Goal: Answer question/provide support: Share knowledge or assist other users

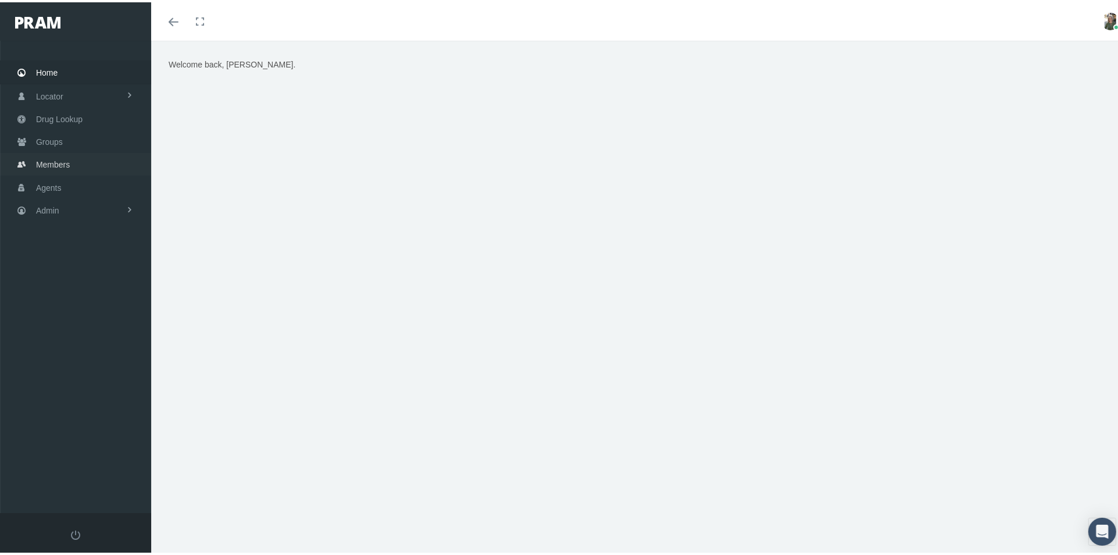
click at [43, 159] on span "Members" at bounding box center [53, 162] width 34 height 22
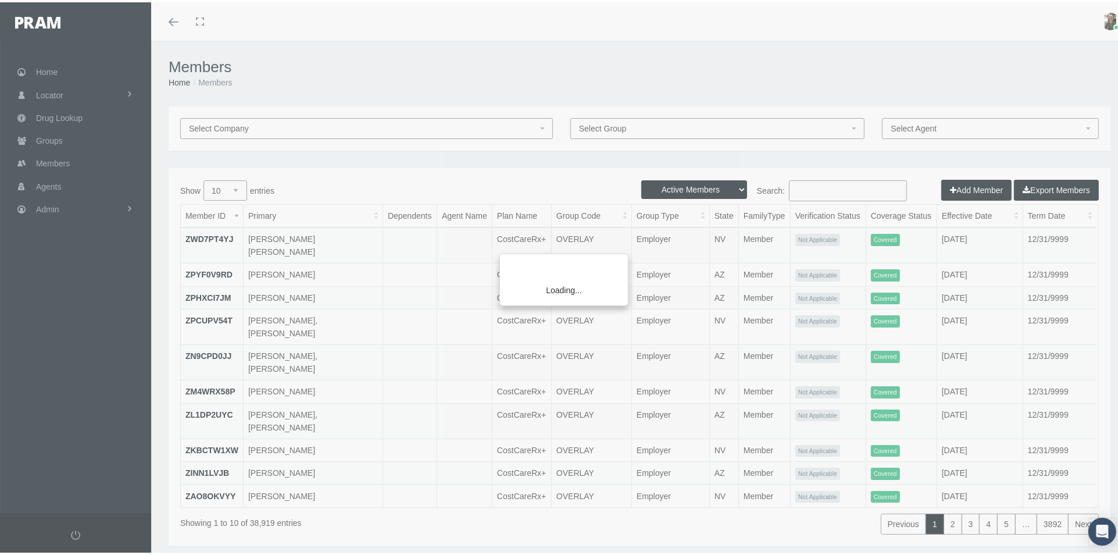
click at [796, 183] on div "Loading..." at bounding box center [559, 277] width 1118 height 555
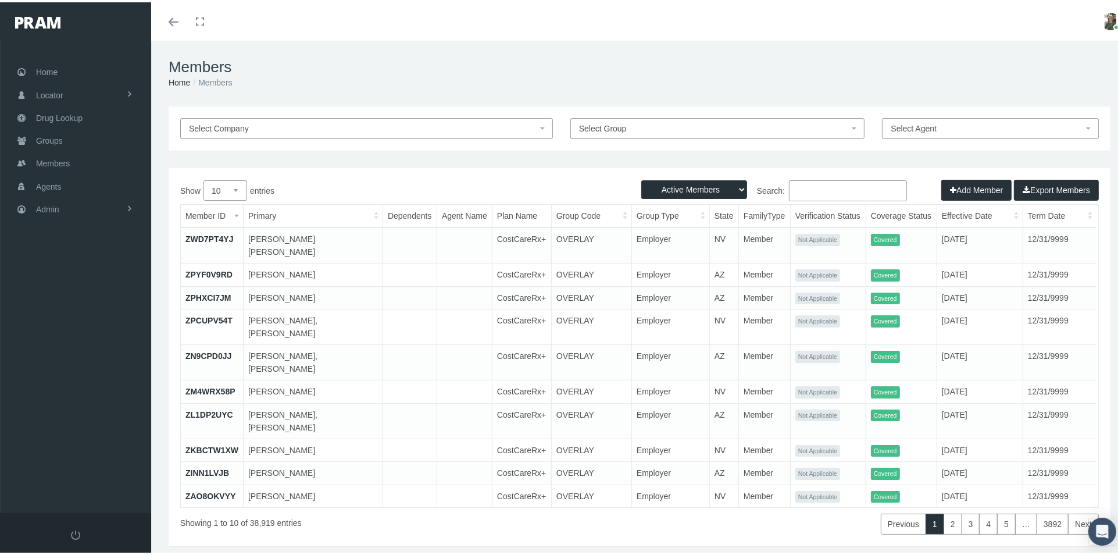
click at [794, 191] on input "Search:" at bounding box center [848, 188] width 118 height 21
type input "o"
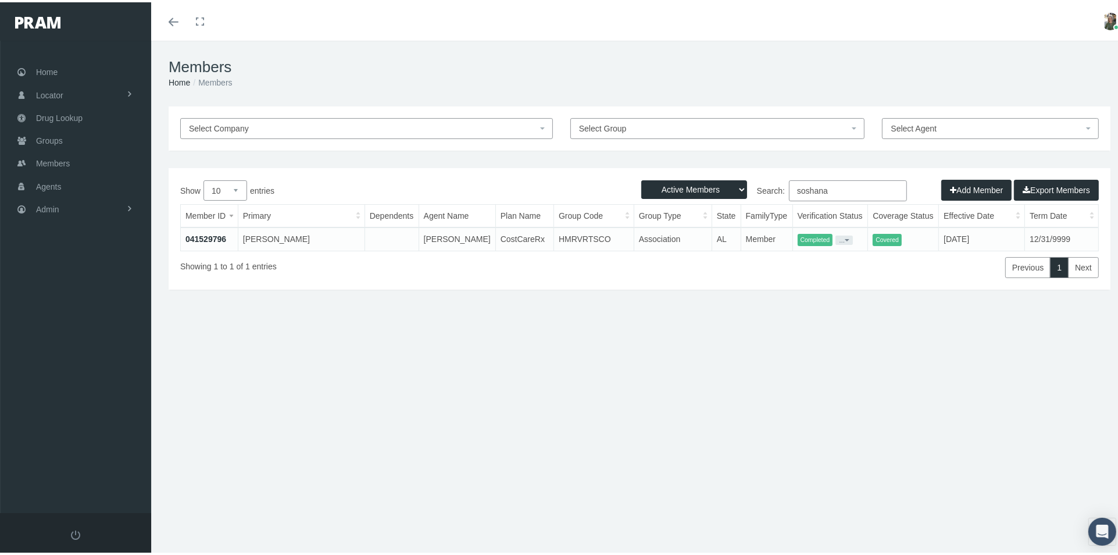
type input "soshana"
click at [201, 235] on link "041529796" at bounding box center [205, 236] width 41 height 9
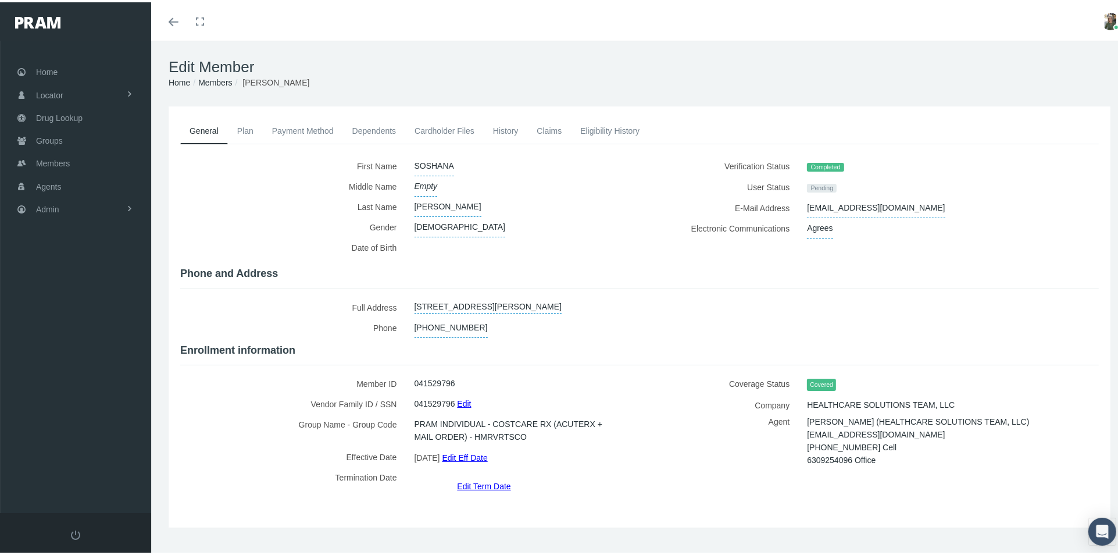
click at [246, 129] on link "Plan" at bounding box center [245, 129] width 35 height 26
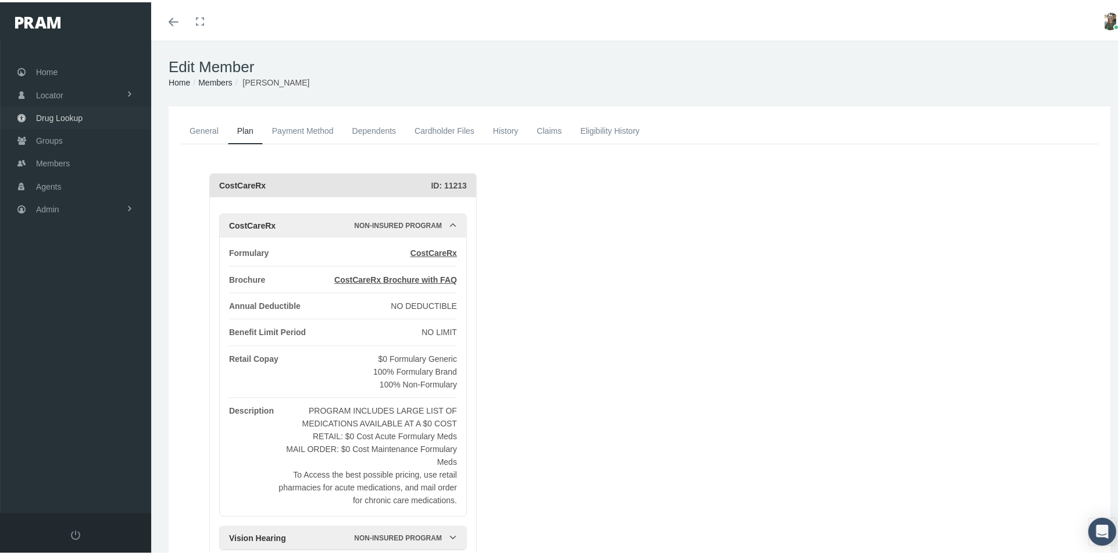
click at [38, 114] on span "Drug Lookup" at bounding box center [59, 116] width 47 height 22
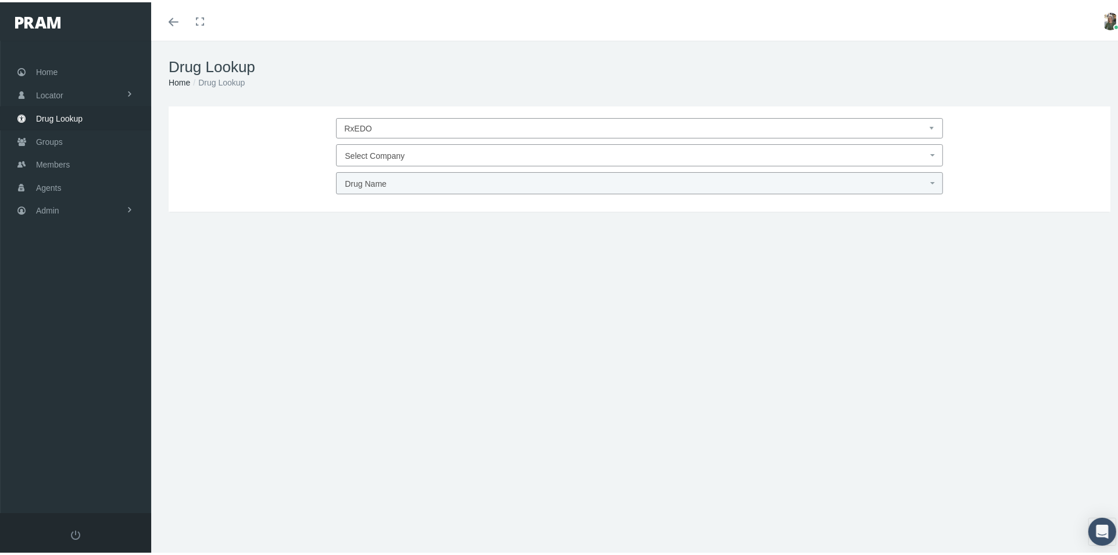
click at [619, 141] on div "RxEDO CerpassRX Select Company Drug Name DRUG TYPE DRUG CLASS" at bounding box center [639, 154] width 919 height 76
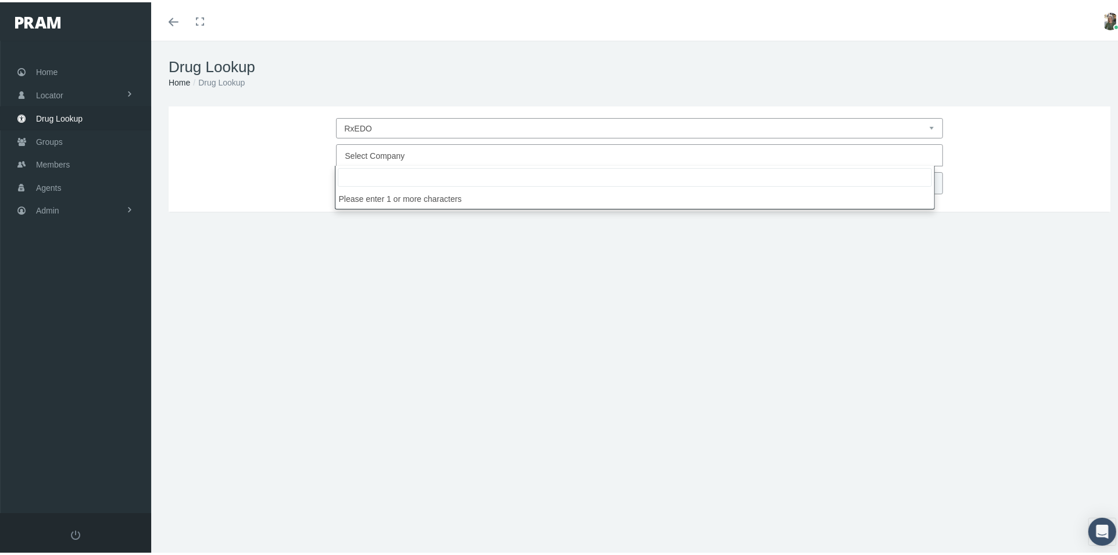
click at [619, 147] on span "Select Company" at bounding box center [636, 153] width 582 height 15
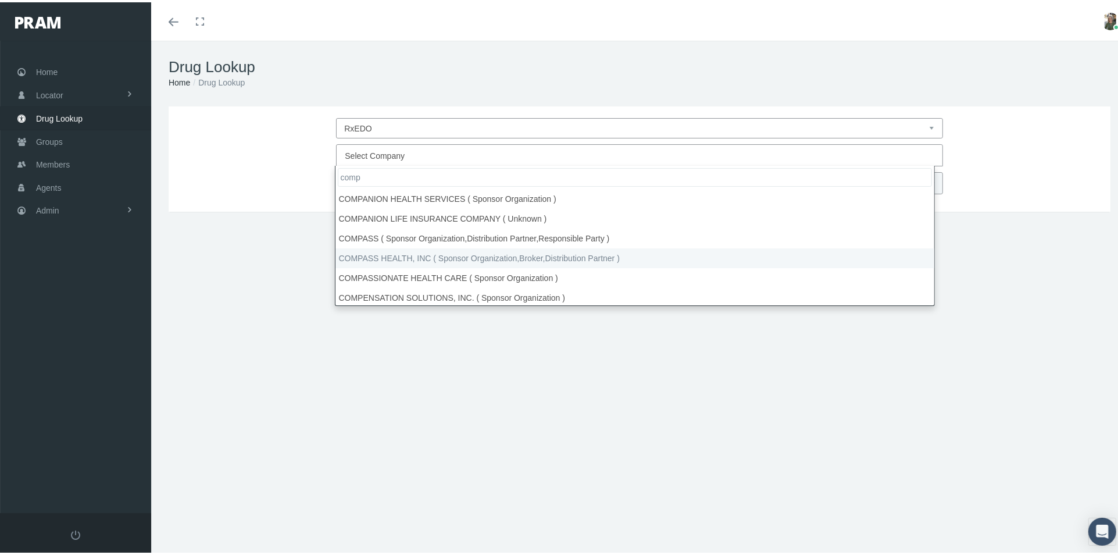
type input "comp"
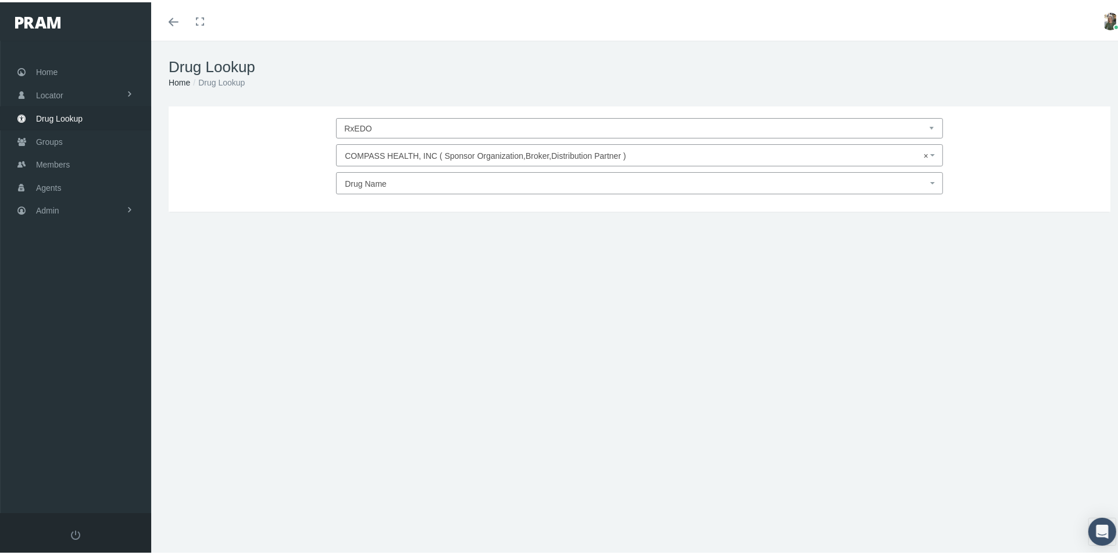
select select "4780"
click at [403, 187] on span "Drug Name" at bounding box center [636, 181] width 582 height 15
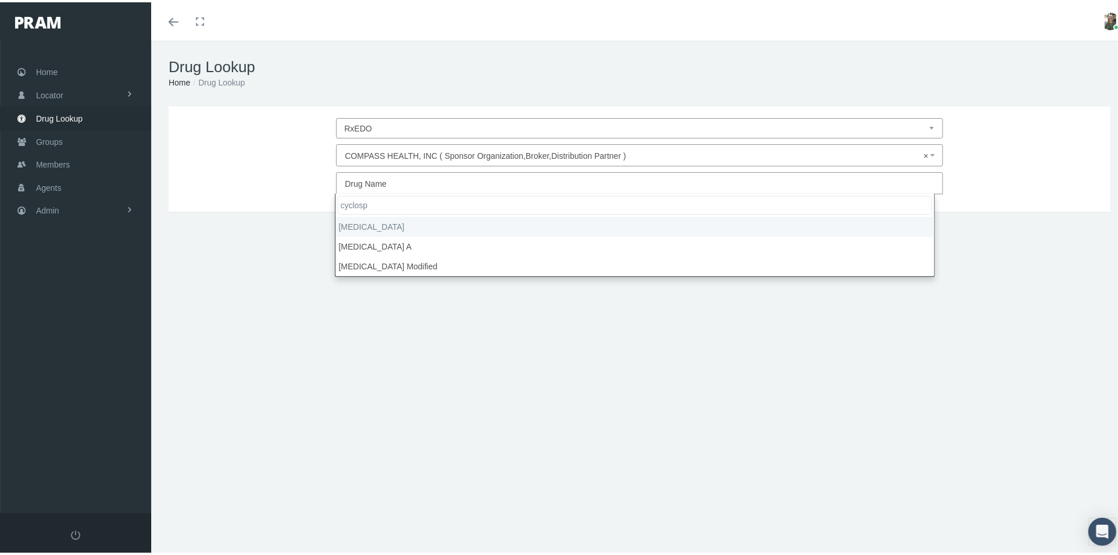
type input "cyclosp"
select select "cycloSPORINE"
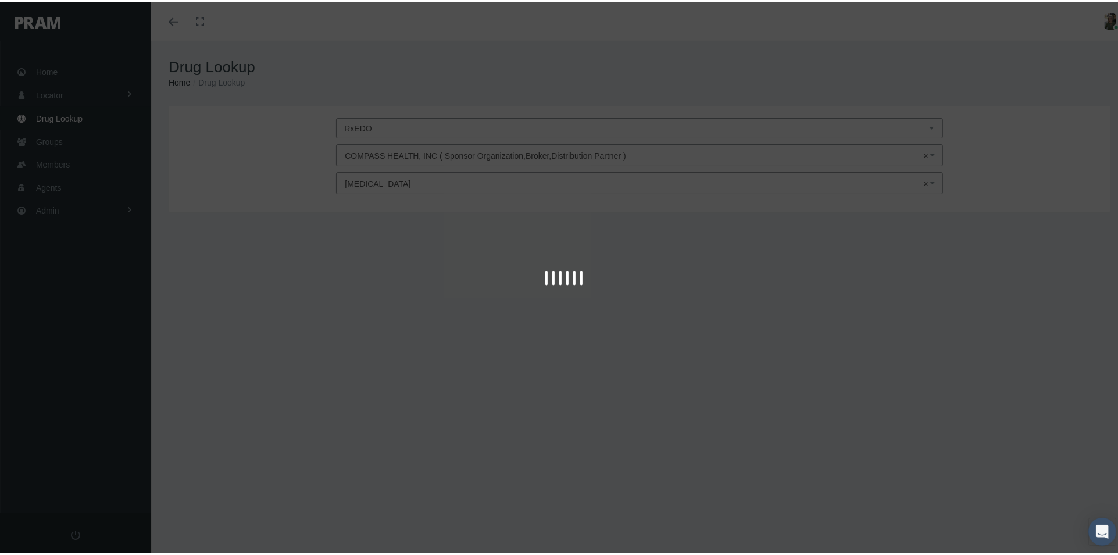
type input "30"
select select "Capsule"
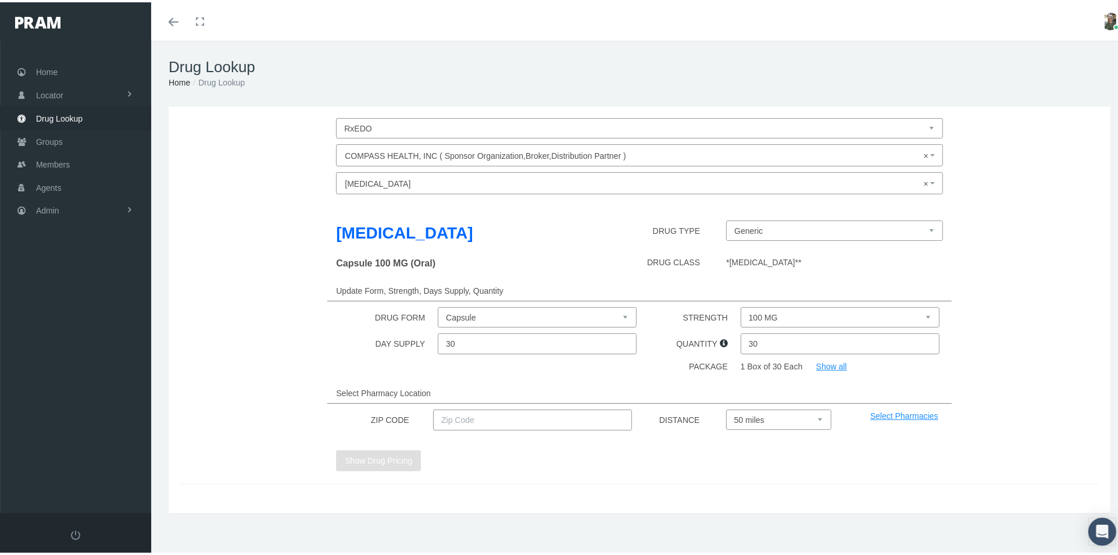
click at [822, 318] on select "100 MG 25 MG" at bounding box center [840, 315] width 199 height 20
select select "25 MG"
click at [741, 305] on select "100 MG 25 MG" at bounding box center [840, 315] width 199 height 20
click at [548, 417] on input "text" at bounding box center [532, 417] width 199 height 21
type input "35603"
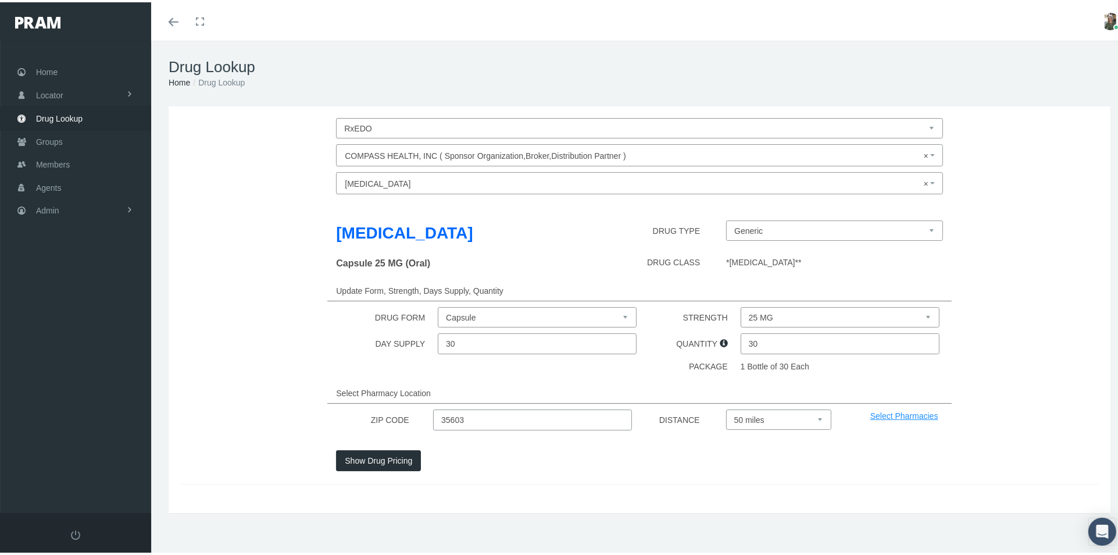
click at [364, 458] on button "Show Drug Pricing" at bounding box center [378, 458] width 85 height 21
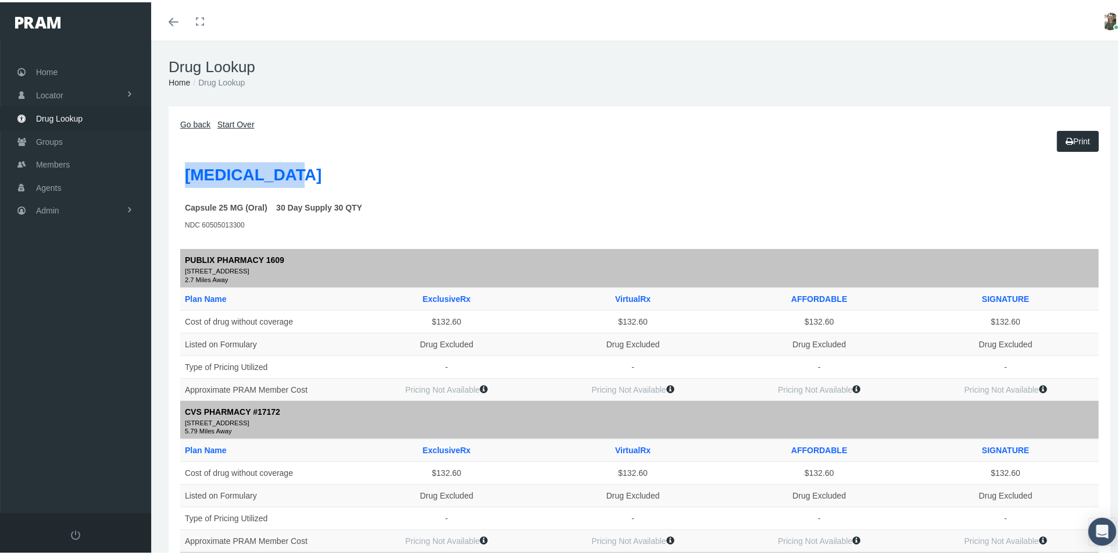
drag, startPoint x: 300, startPoint y: 175, endPoint x: 183, endPoint y: 187, distance: 117.4
click at [183, 187] on th "cycloSPORINE" at bounding box center [281, 174] width 203 height 39
copy label "cycloSPORINE"
click at [63, 158] on span "Members" at bounding box center [53, 162] width 34 height 22
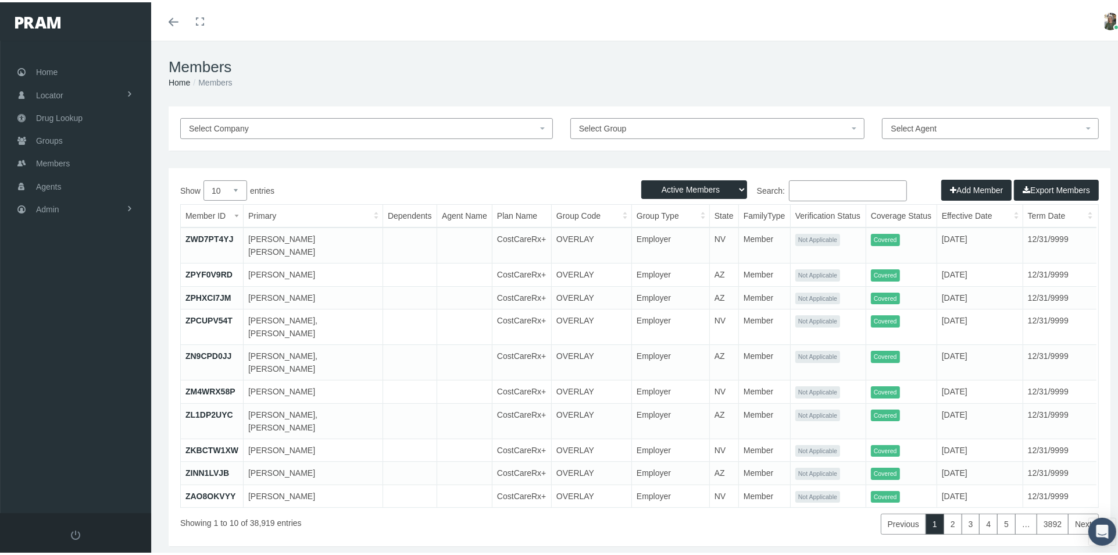
click at [173, 19] on span at bounding box center [174, 19] width 10 height 1
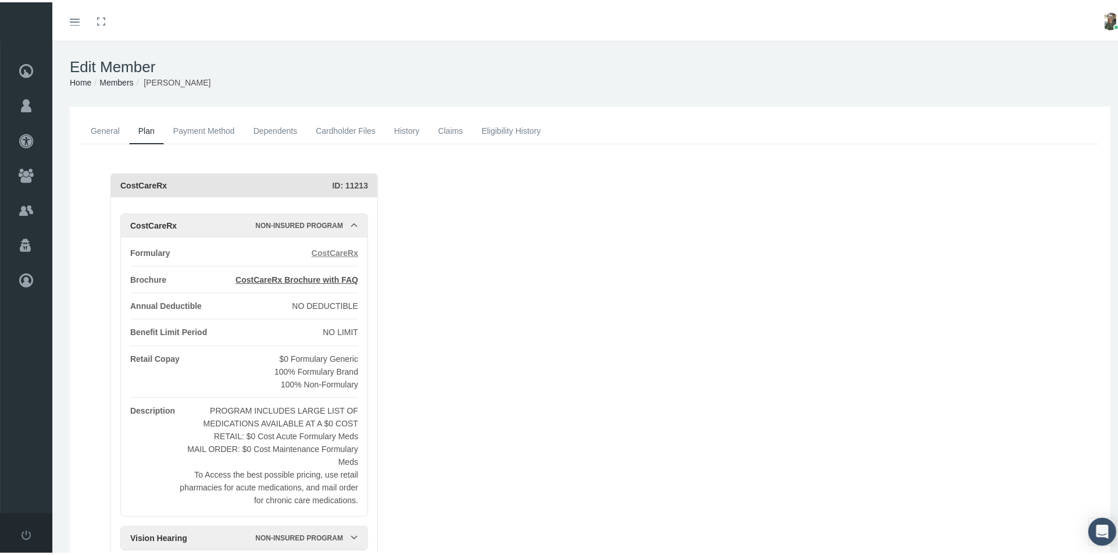
click at [323, 248] on span "CostCareRx" at bounding box center [335, 250] width 47 height 9
click at [338, 248] on span "CostCareRx" at bounding box center [335, 250] width 47 height 9
click at [281, 128] on link "Dependents" at bounding box center [275, 129] width 63 height 26
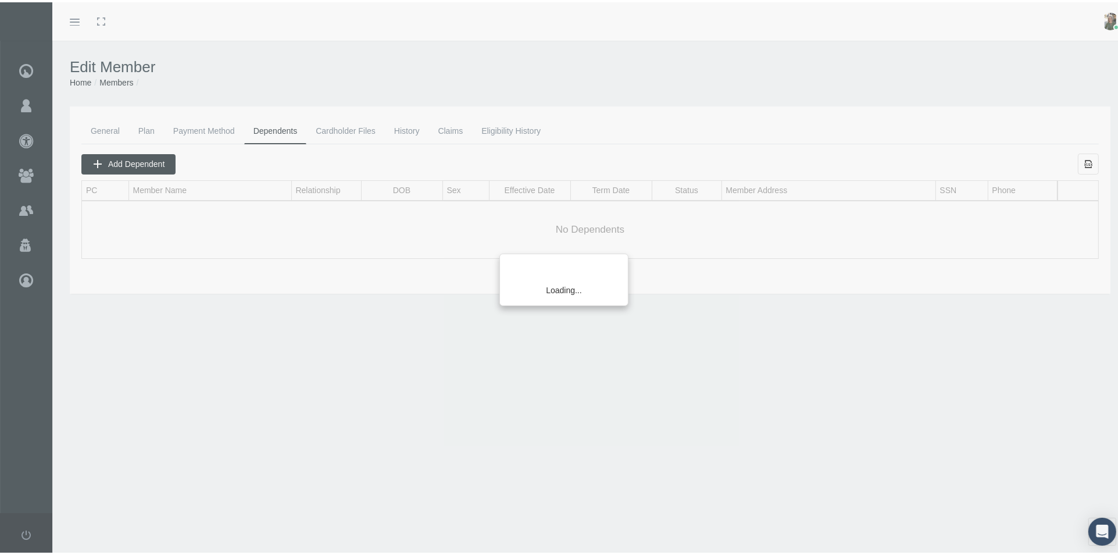
click at [353, 128] on div "Loading..." at bounding box center [559, 277] width 1118 height 555
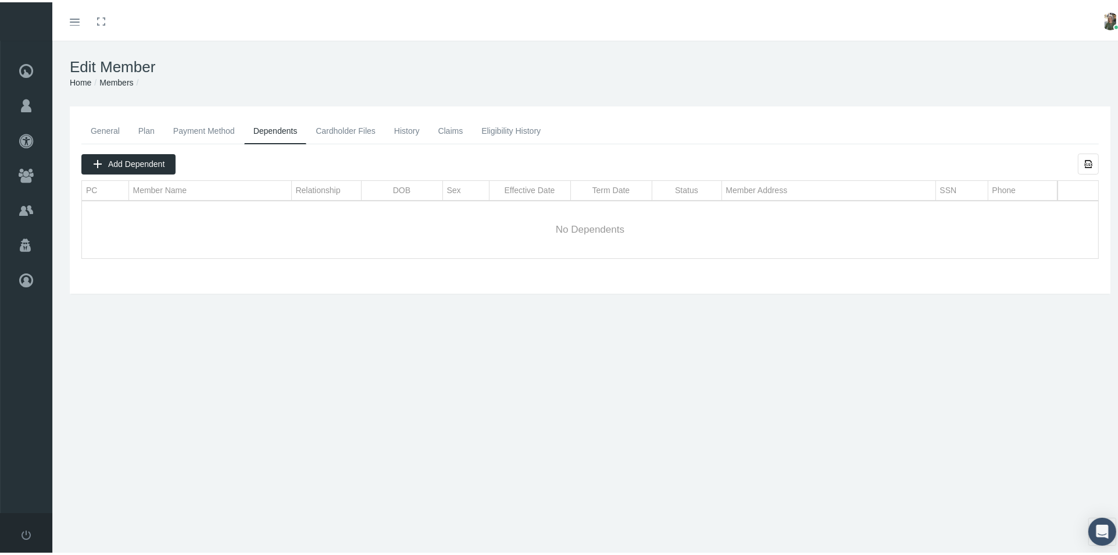
click at [403, 127] on link "History" at bounding box center [407, 129] width 44 height 26
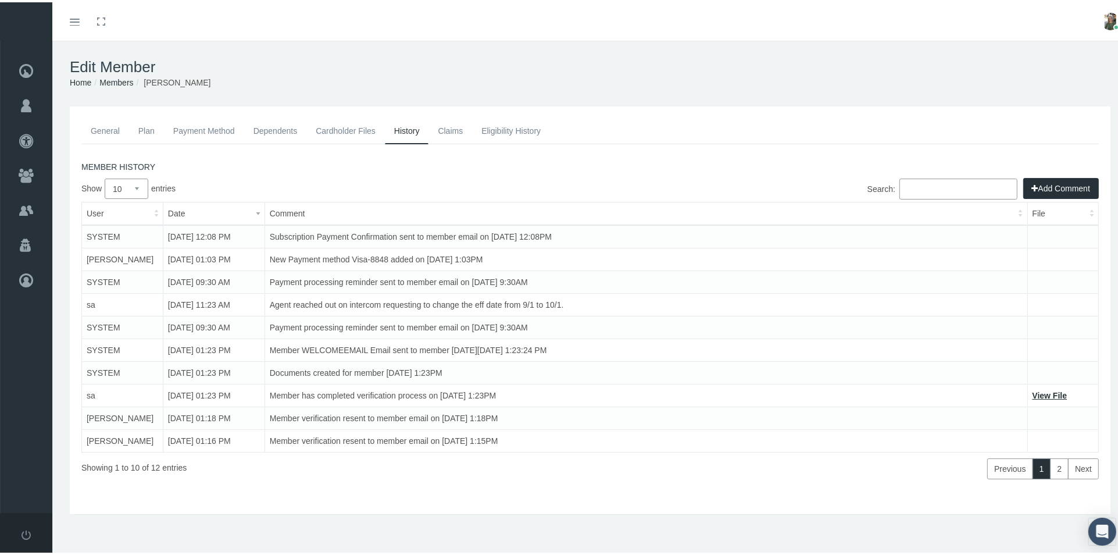
click at [340, 131] on link "Cardholder Files" at bounding box center [345, 129] width 78 height 26
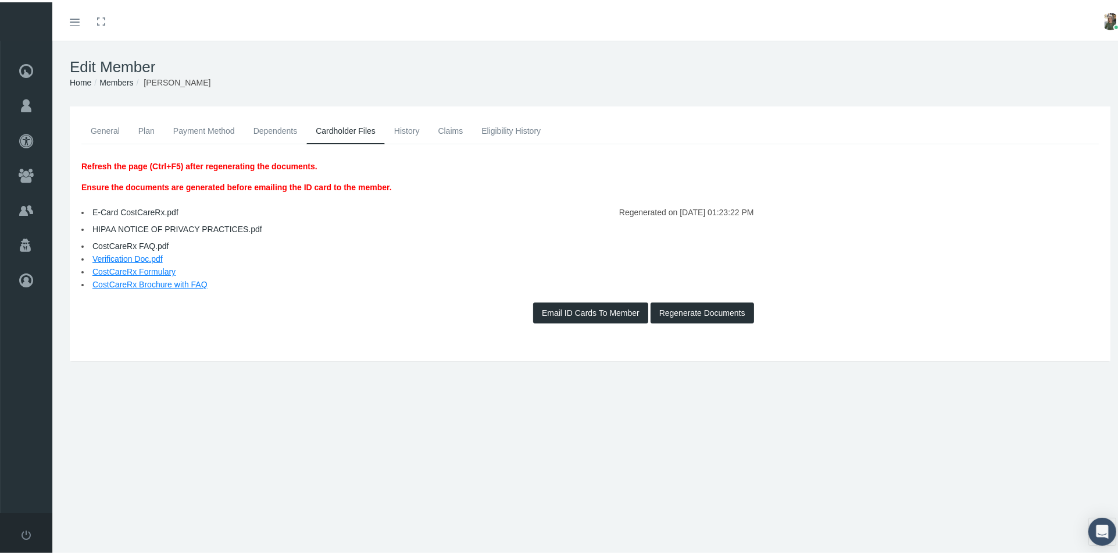
click at [131, 208] on link "E-Card CostCareRx.pdf" at bounding box center [135, 209] width 86 height 9
click at [201, 129] on link "Payment Method" at bounding box center [204, 129] width 80 height 26
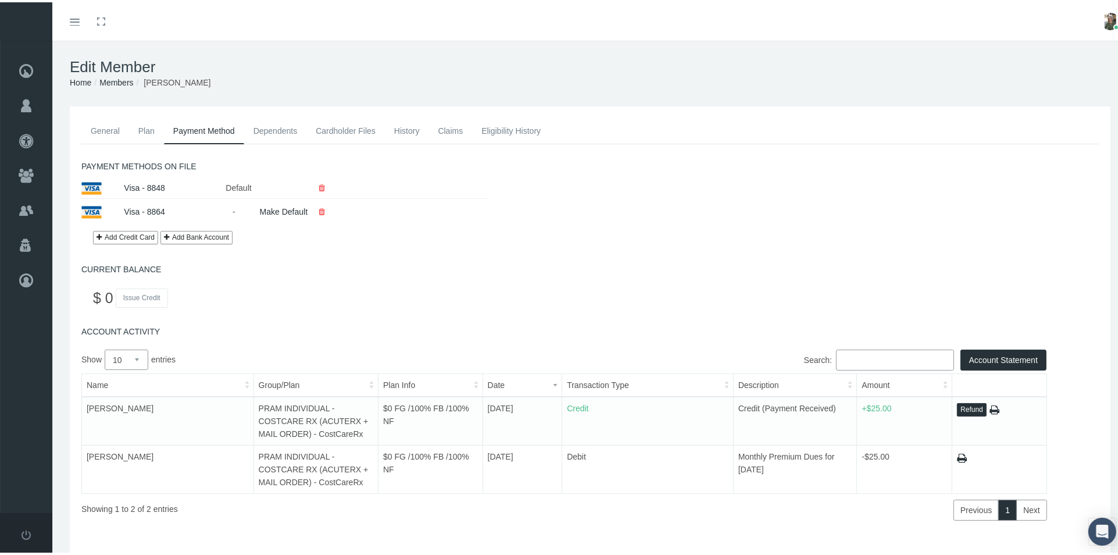
click at [149, 128] on link "Plan" at bounding box center [146, 129] width 35 height 26
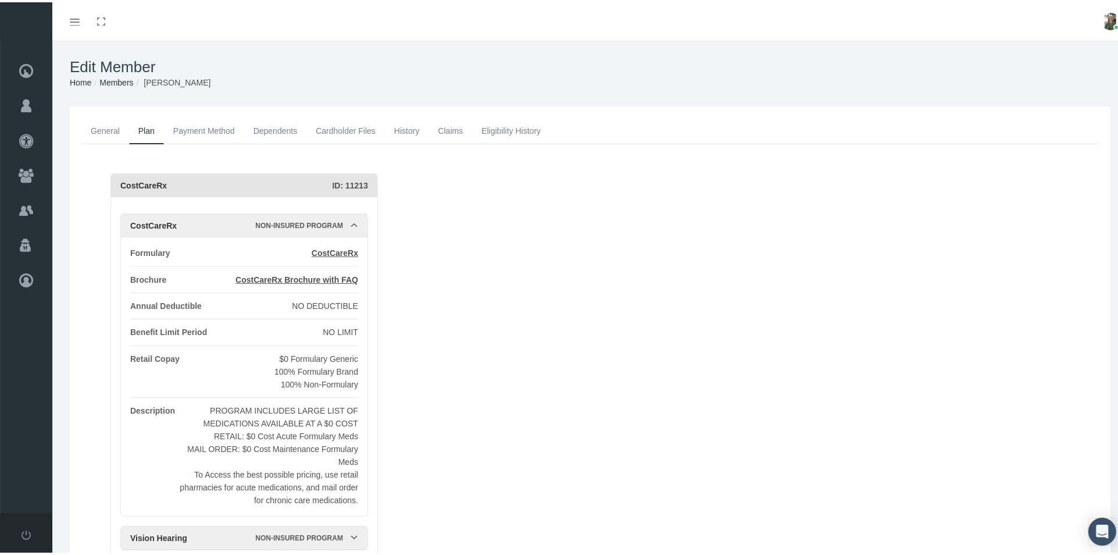
click at [352, 129] on link "Cardholder Files" at bounding box center [345, 129] width 78 height 26
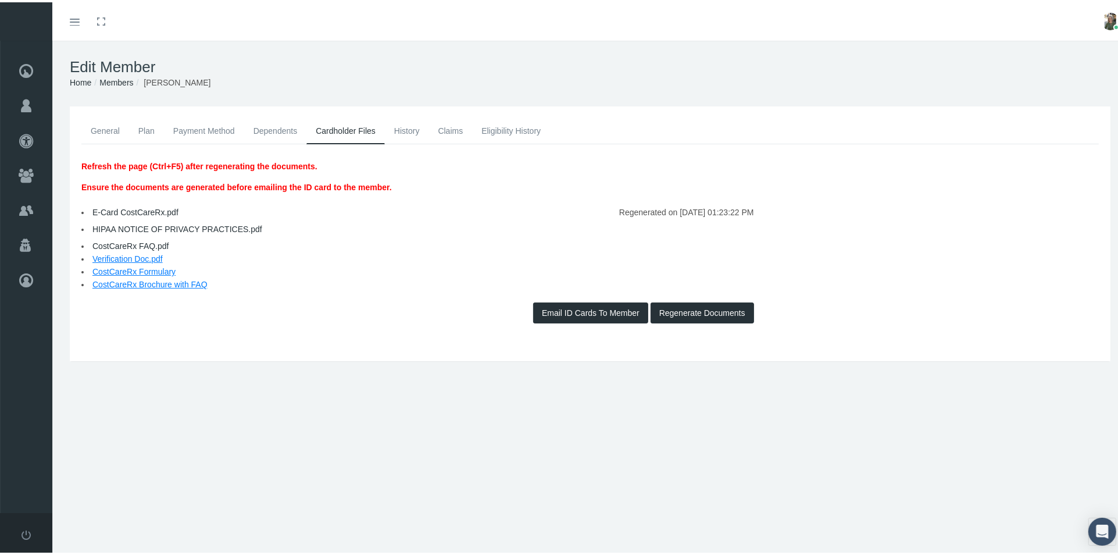
click at [204, 132] on link "Payment Method" at bounding box center [204, 129] width 80 height 26
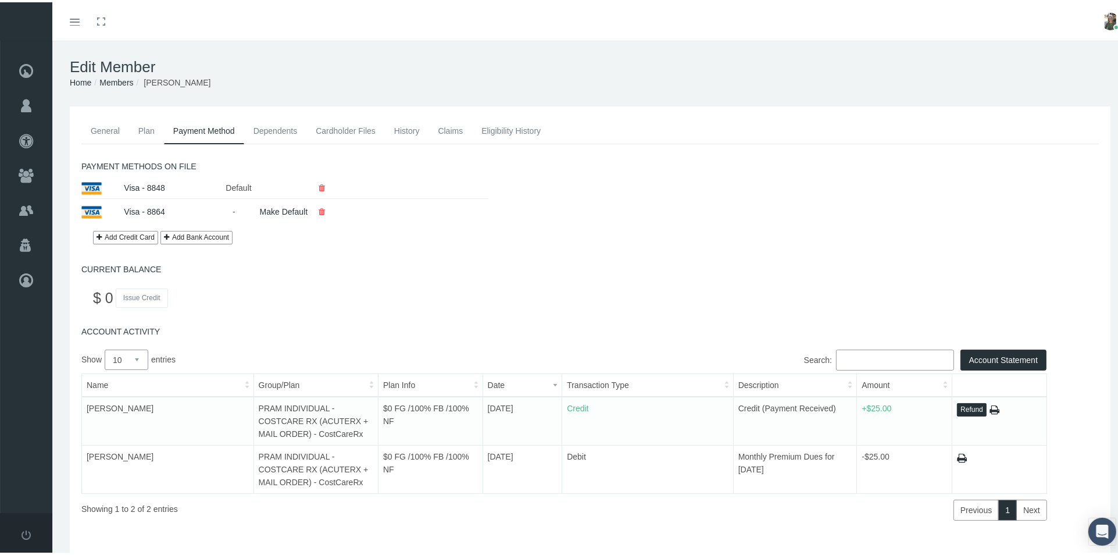
click at [150, 129] on link "Plan" at bounding box center [146, 129] width 35 height 26
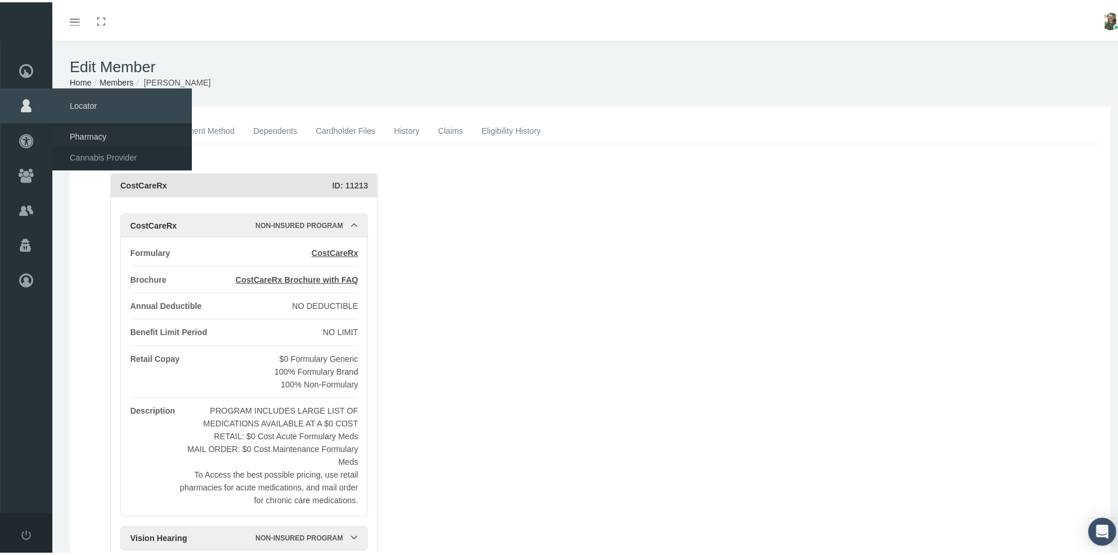
click at [73, 133] on span "Pharmacy" at bounding box center [88, 134] width 37 height 20
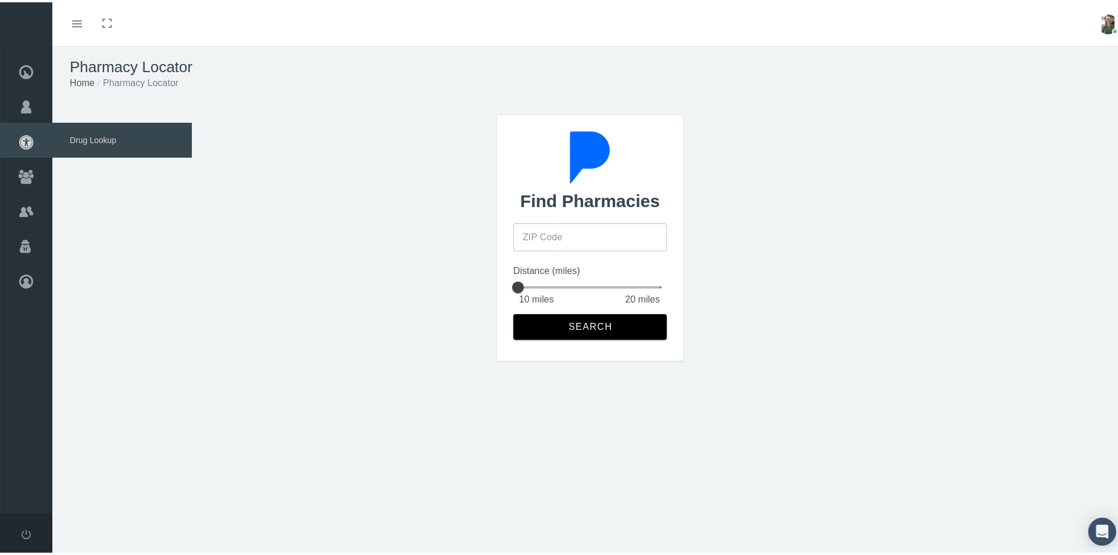
click at [86, 133] on span "Drug Lookup" at bounding box center [122, 137] width 140 height 35
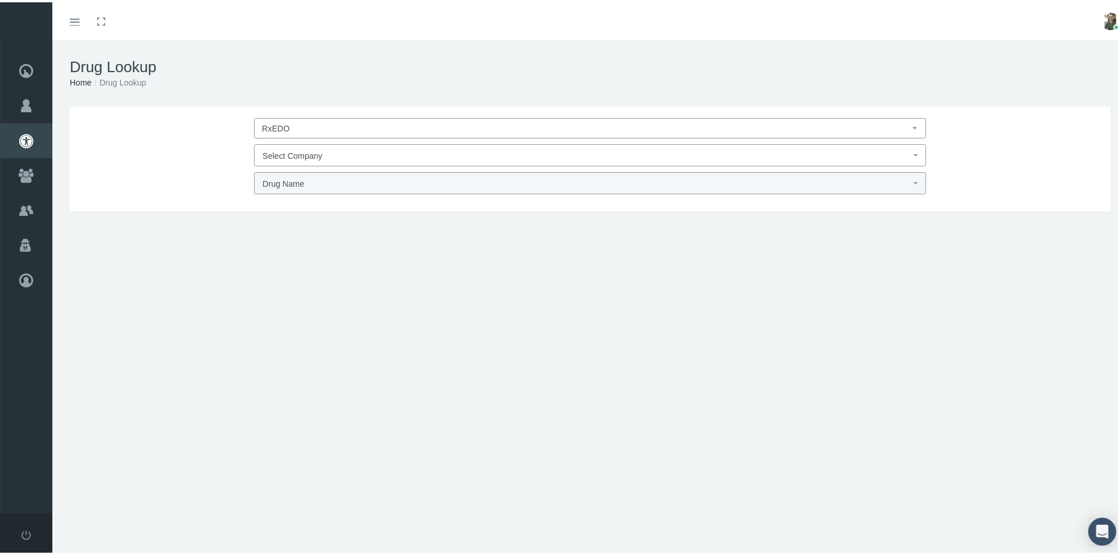
click at [333, 151] on span "Select Company" at bounding box center [587, 153] width 648 height 15
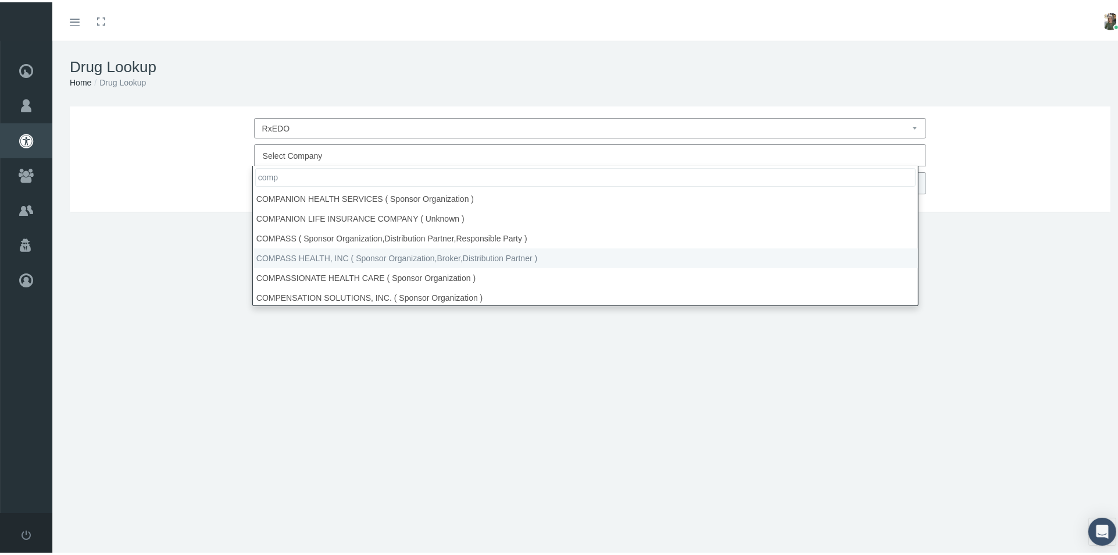
type input "comp"
select select "4780"
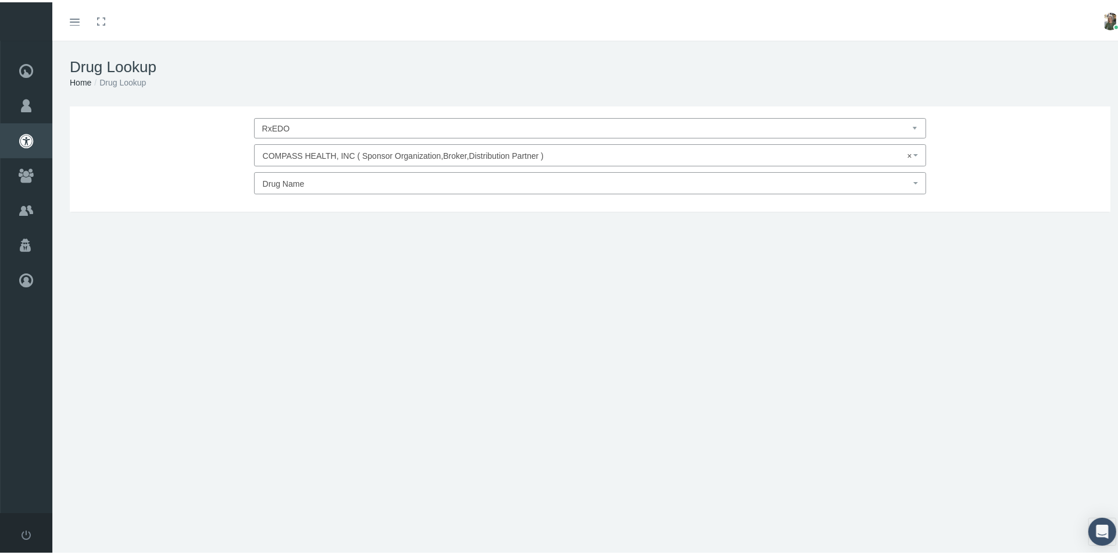
click at [373, 177] on span "Drug Name" at bounding box center [587, 181] width 648 height 15
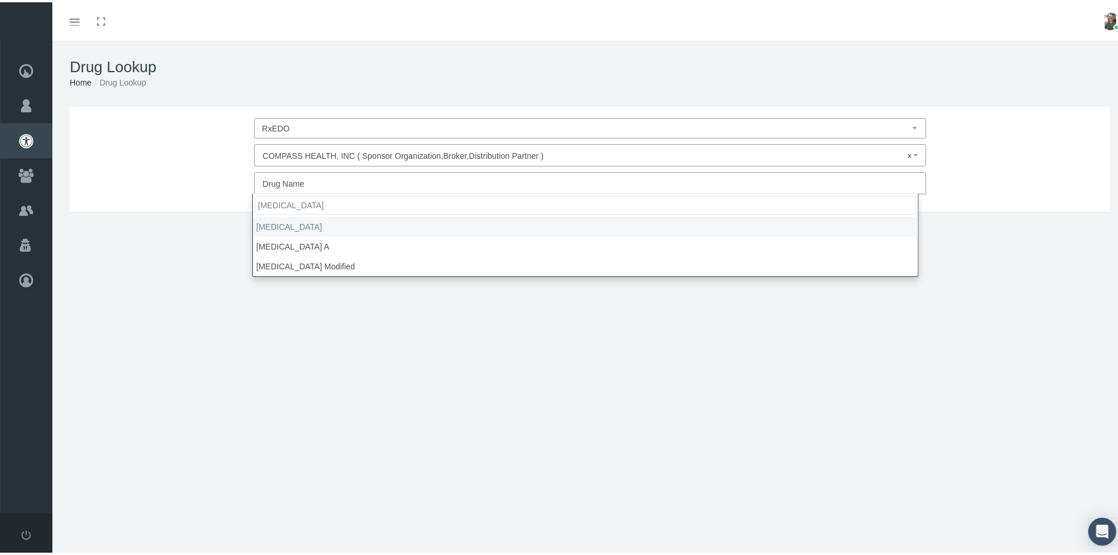
type input "[MEDICAL_DATA]"
select select "[MEDICAL_DATA]"
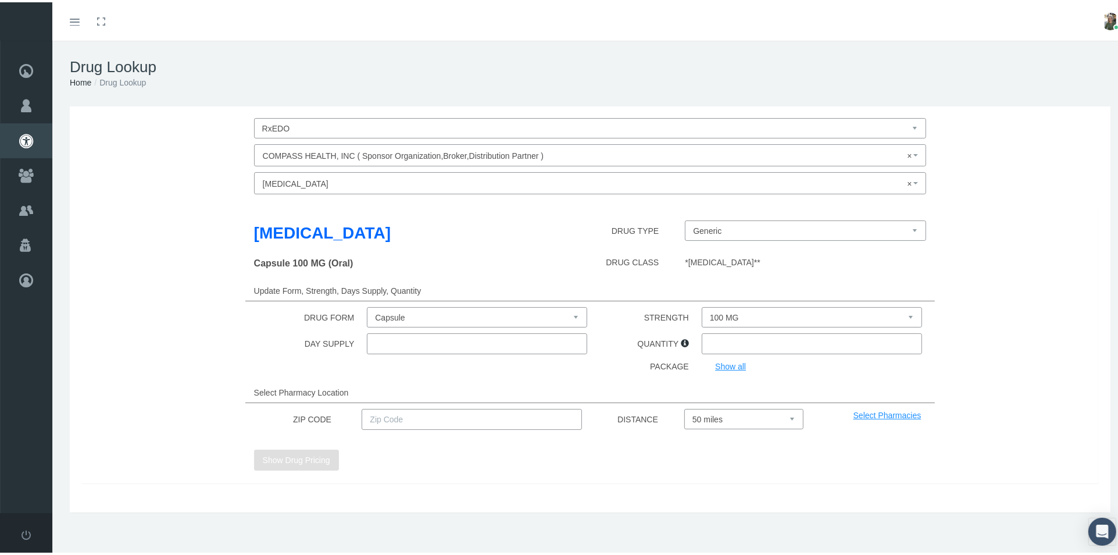
select select "Capsule"
select select "100 MG"
type input "30"
click at [876, 314] on select "100 MG 25 MG" at bounding box center [812, 315] width 220 height 20
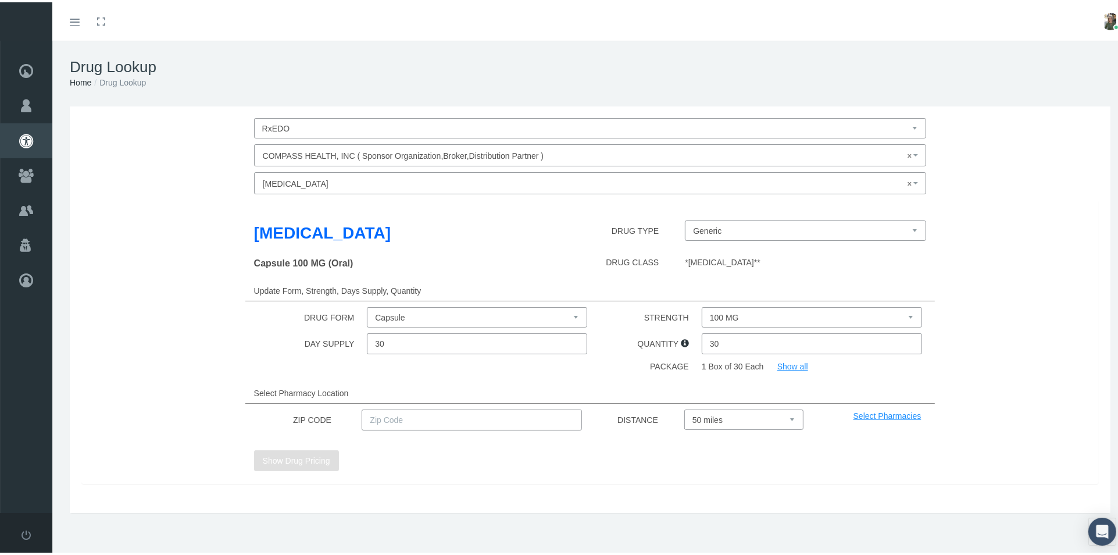
select select "25 MG"
click at [702, 305] on select "100 MG 25 MG" at bounding box center [812, 315] width 220 height 20
click at [406, 419] on input "text" at bounding box center [472, 417] width 220 height 21
type input "35603"
click at [326, 458] on button "Show Drug Pricing" at bounding box center [296, 458] width 85 height 21
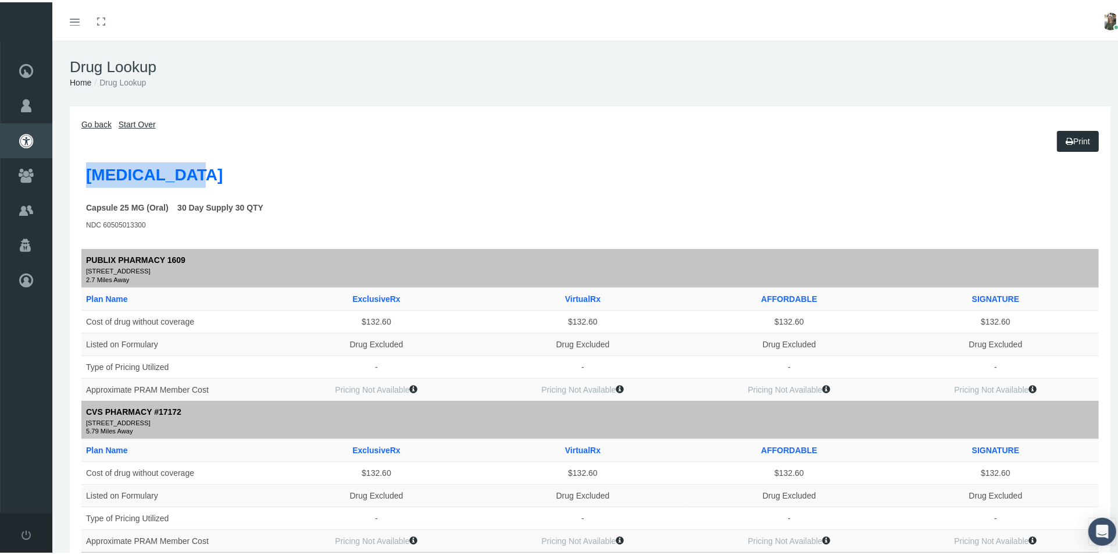
drag, startPoint x: 199, startPoint y: 169, endPoint x: 86, endPoint y: 180, distance: 113.3
click at [86, 180] on label "[MEDICAL_DATA]" at bounding box center [154, 173] width 137 height 26
copy label "[MEDICAL_DATA]"
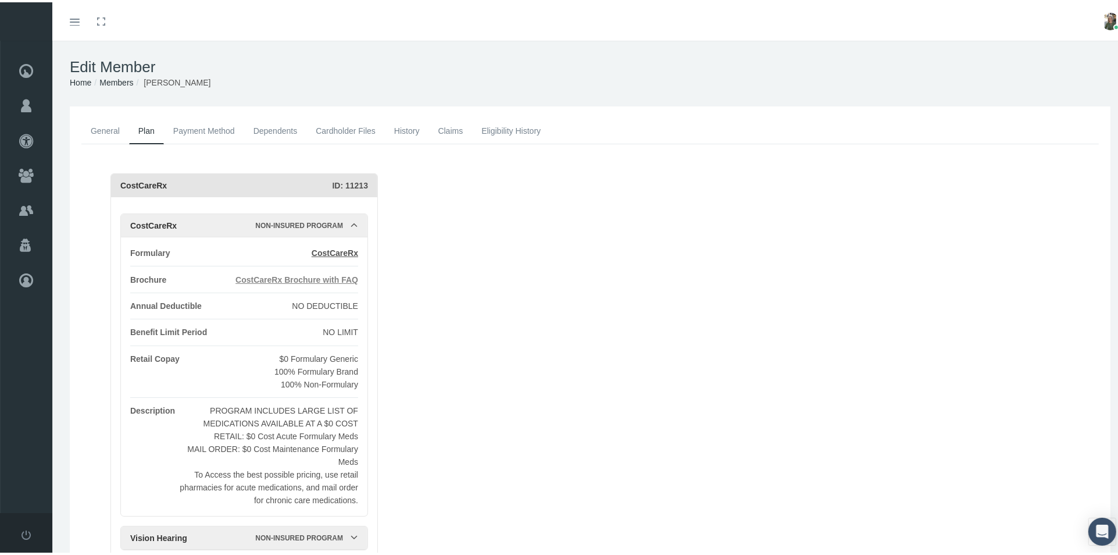
click at [276, 278] on span "CostCareRx Brochure with FAQ" at bounding box center [296, 277] width 123 height 9
click at [103, 130] on link "General" at bounding box center [105, 129] width 48 height 26
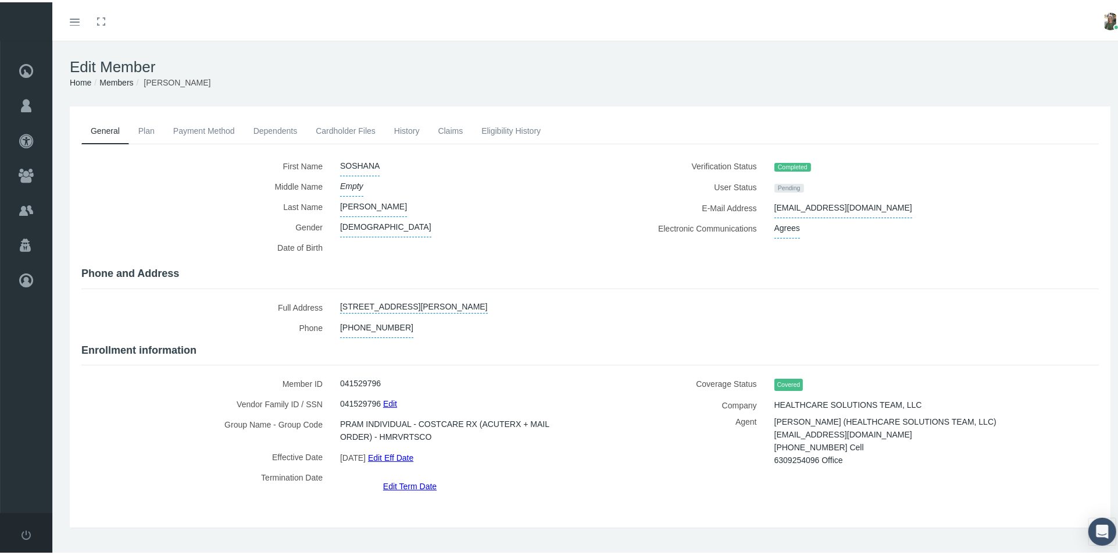
click at [138, 133] on link "Plan" at bounding box center [146, 129] width 35 height 26
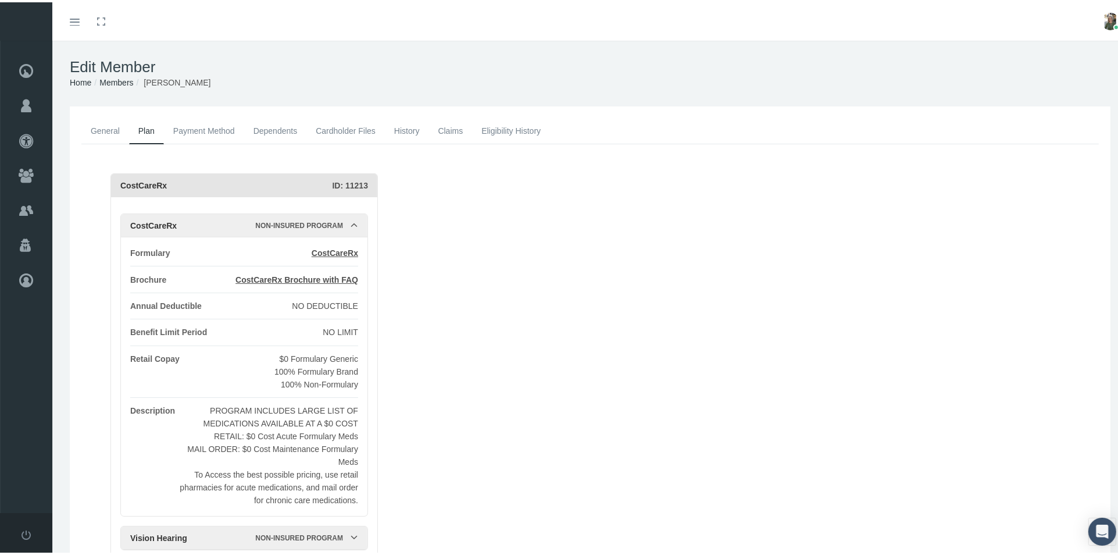
scroll to position [65, 0]
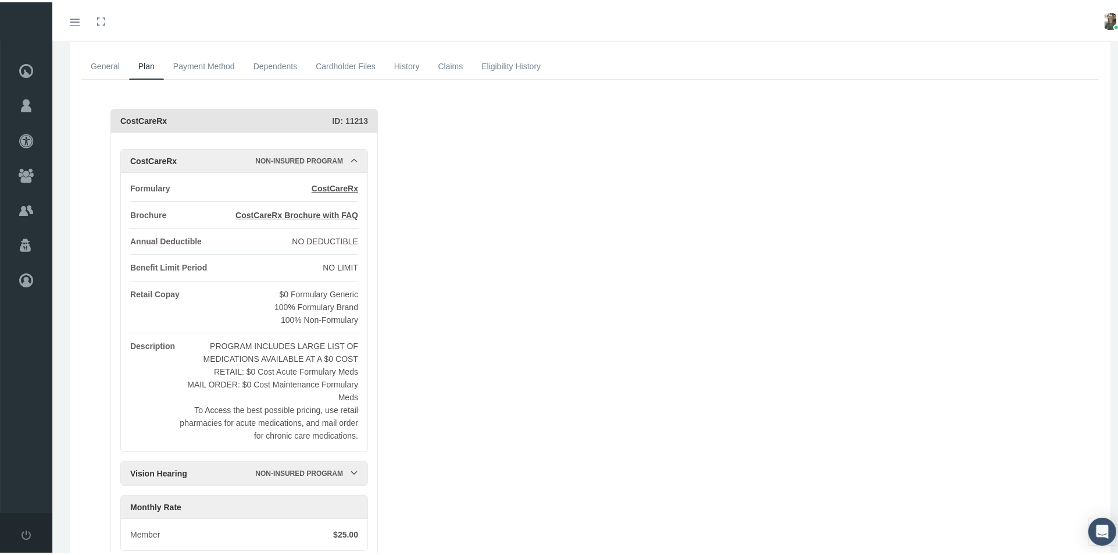
click at [104, 65] on link "General" at bounding box center [105, 64] width 48 height 26
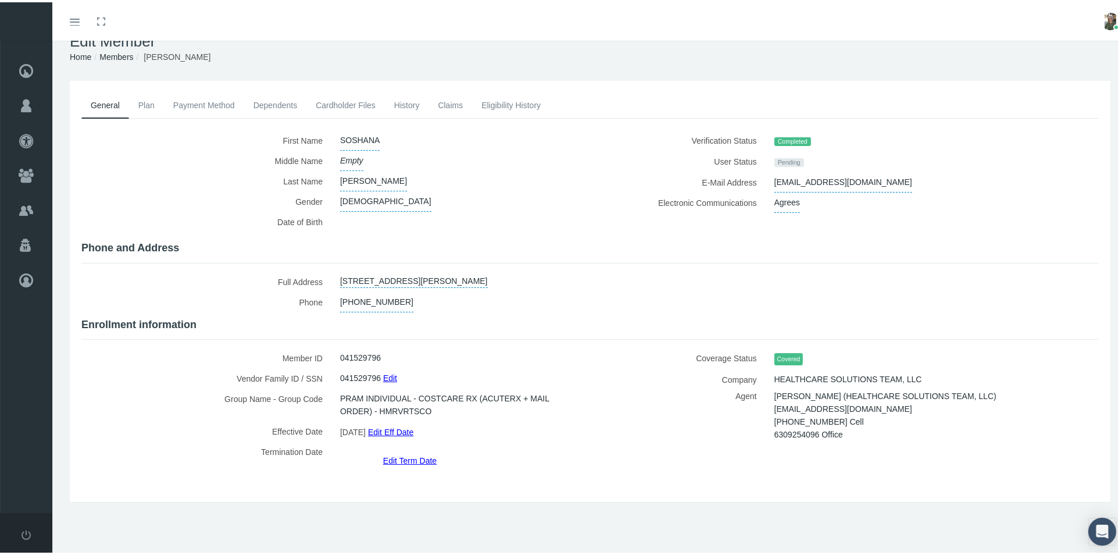
scroll to position [26, 0]
click at [141, 111] on link "Plan" at bounding box center [146, 103] width 35 height 26
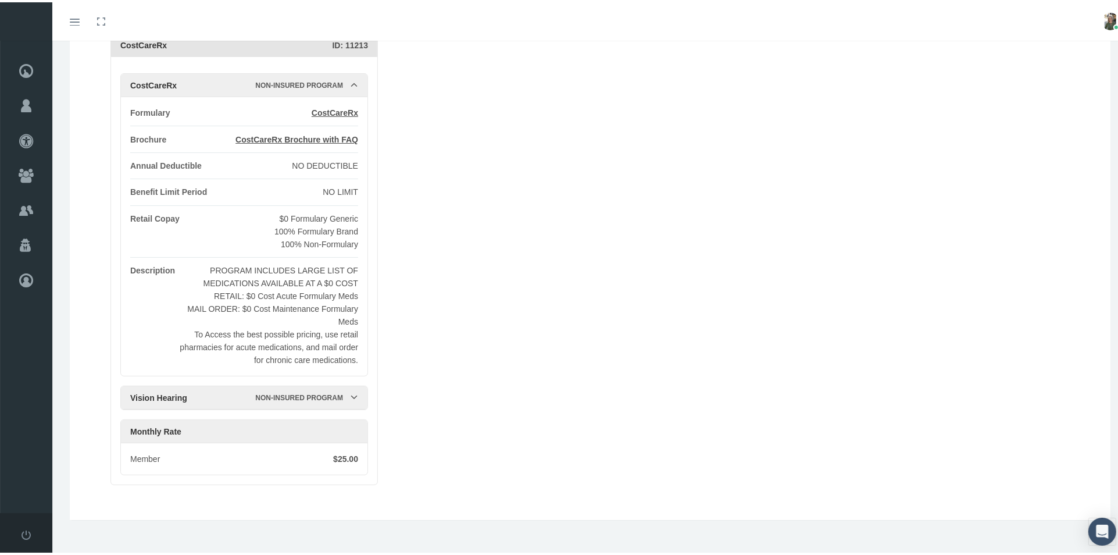
scroll to position [149, 0]
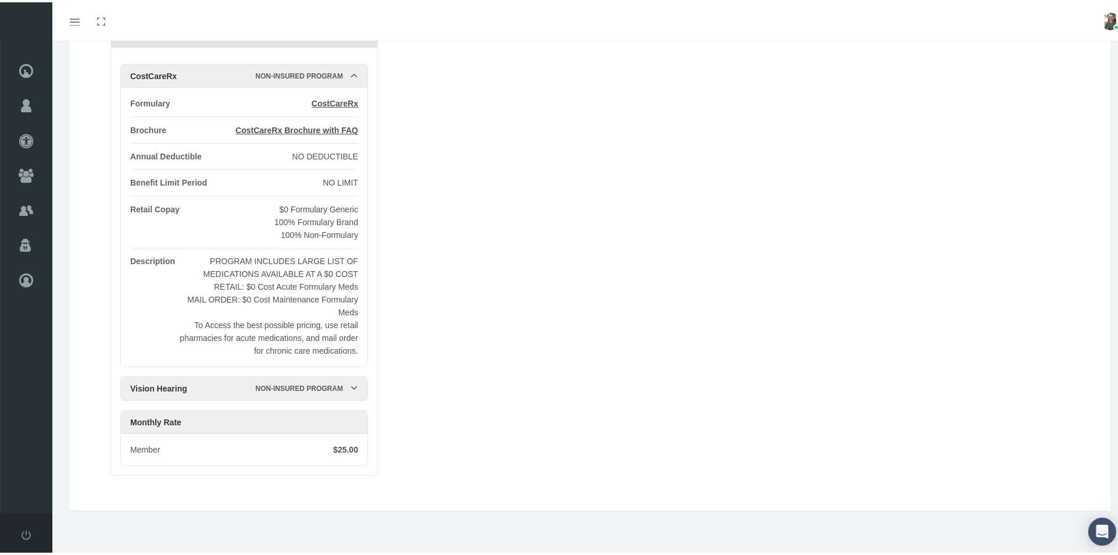
click at [354, 388] on icon at bounding box center [354, 385] width 8 height 8
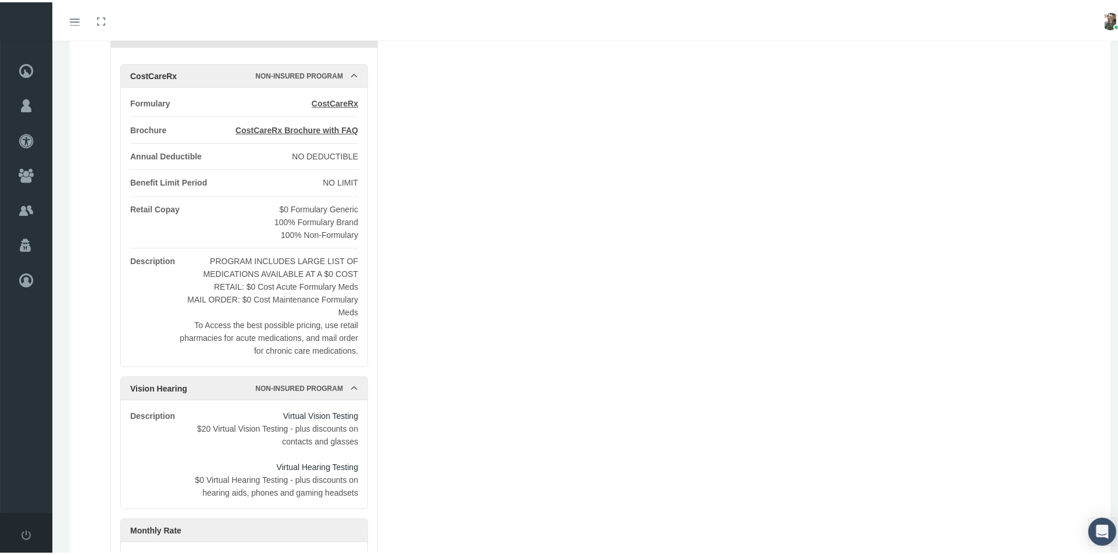
click at [355, 387] on icon at bounding box center [354, 385] width 8 height 8
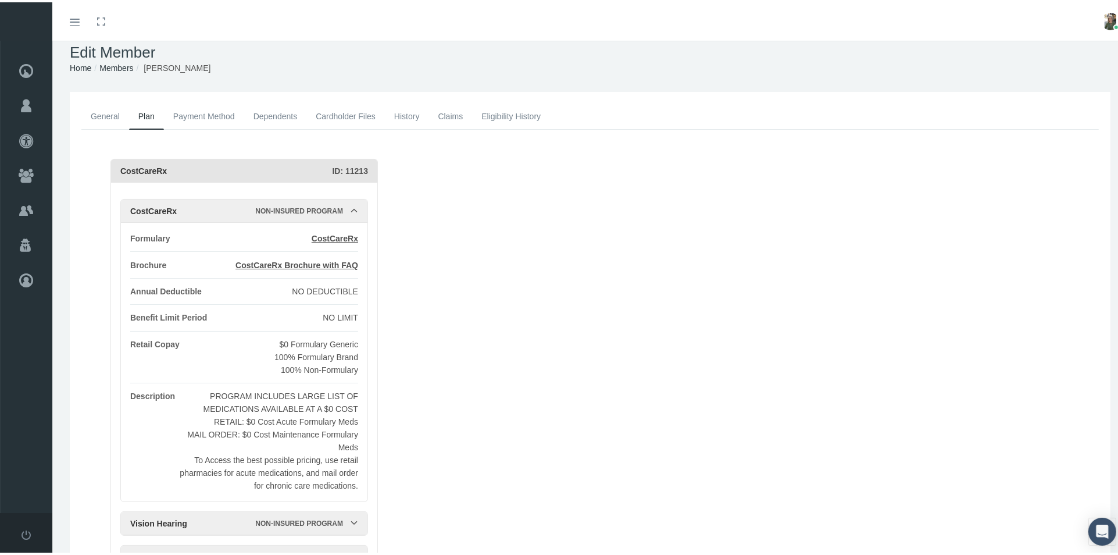
scroll to position [0, 0]
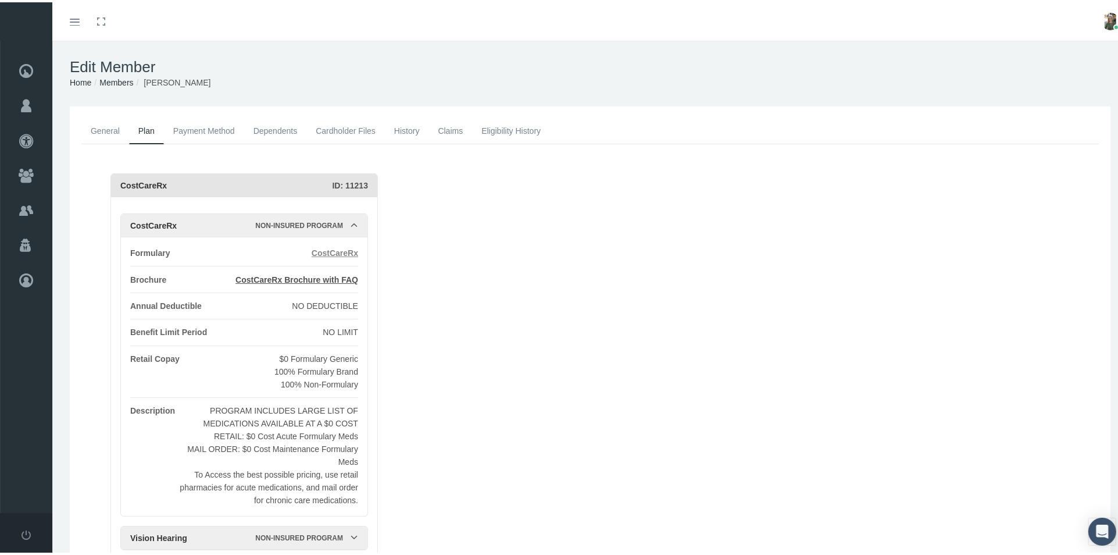
click at [332, 253] on span "CostCareRx" at bounding box center [335, 250] width 47 height 9
click at [343, 252] on span "CostCareRx" at bounding box center [335, 250] width 47 height 9
click at [334, 130] on link "Cardholder Files" at bounding box center [345, 129] width 78 height 26
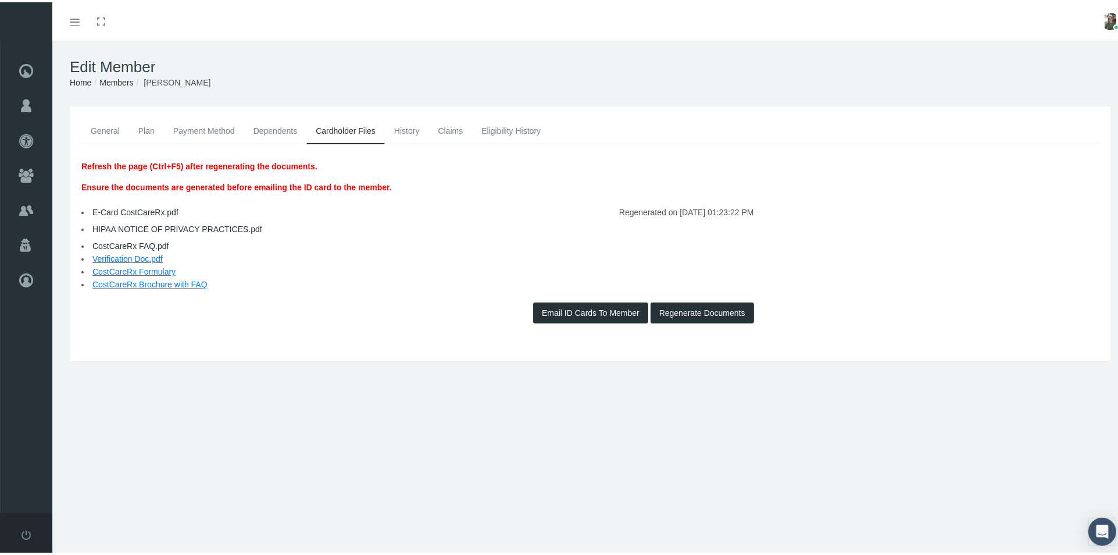
click at [124, 208] on link "E-Card CostCareRx.pdf" at bounding box center [135, 209] width 86 height 9
click at [144, 130] on link "Plan" at bounding box center [146, 129] width 35 height 26
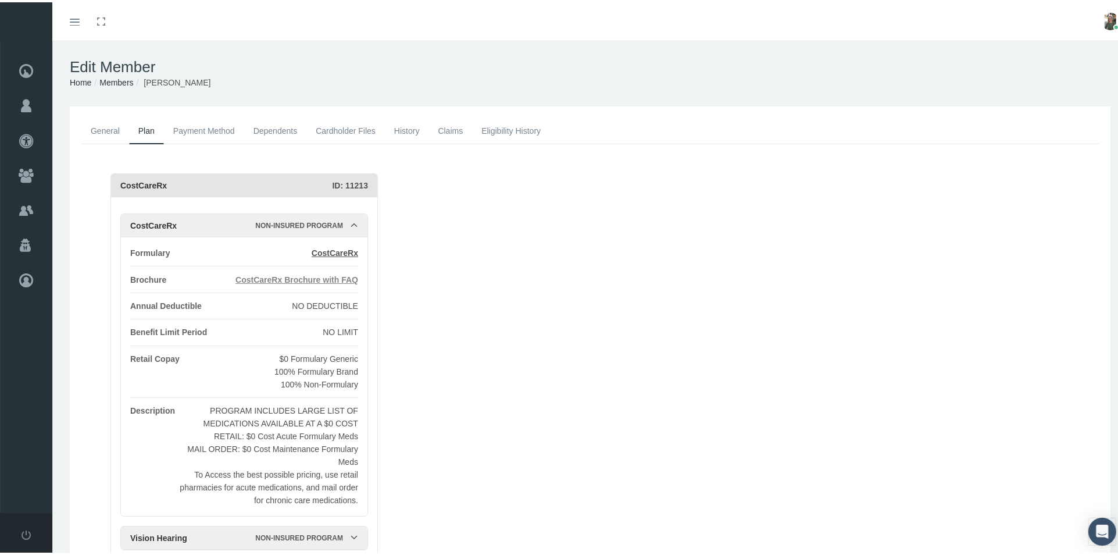
click at [336, 273] on span "CostCareRx Brochure with FAQ" at bounding box center [296, 277] width 123 height 9
click at [305, 278] on span "CostCareRx Brochure with FAQ" at bounding box center [296, 277] width 123 height 9
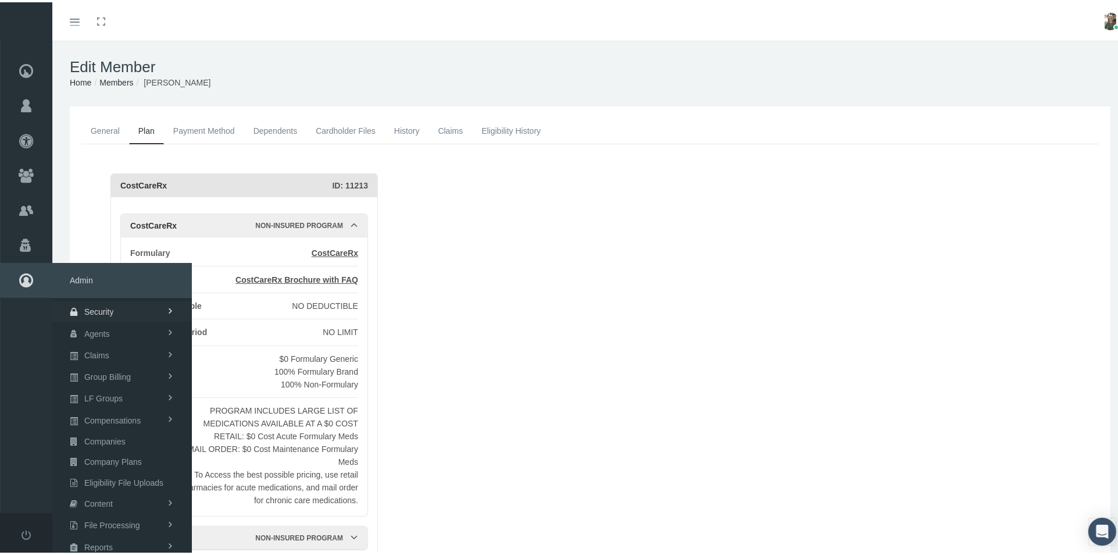
click at [96, 305] on span "Security" at bounding box center [99, 309] width 30 height 20
click at [105, 367] on span "User Lookup" at bounding box center [93, 374] width 46 height 20
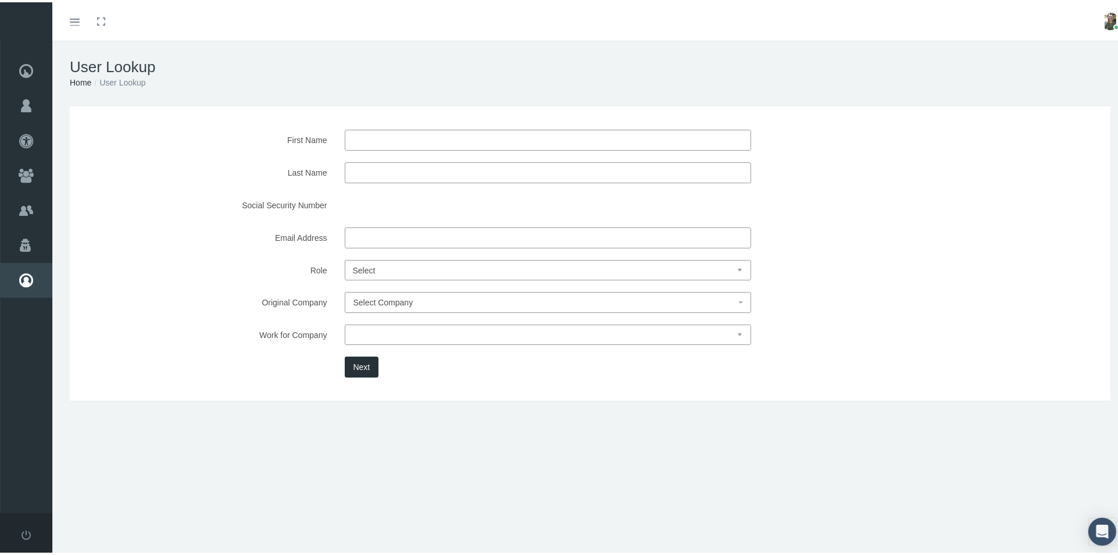
click at [388, 129] on input "First Name" at bounding box center [548, 137] width 406 height 21
type input "[PERSON_NAME]"
click at [386, 170] on input "Last Name" at bounding box center [548, 170] width 406 height 21
type input "[PERSON_NAME]"
click at [358, 365] on button "Next" at bounding box center [362, 364] width 34 height 21
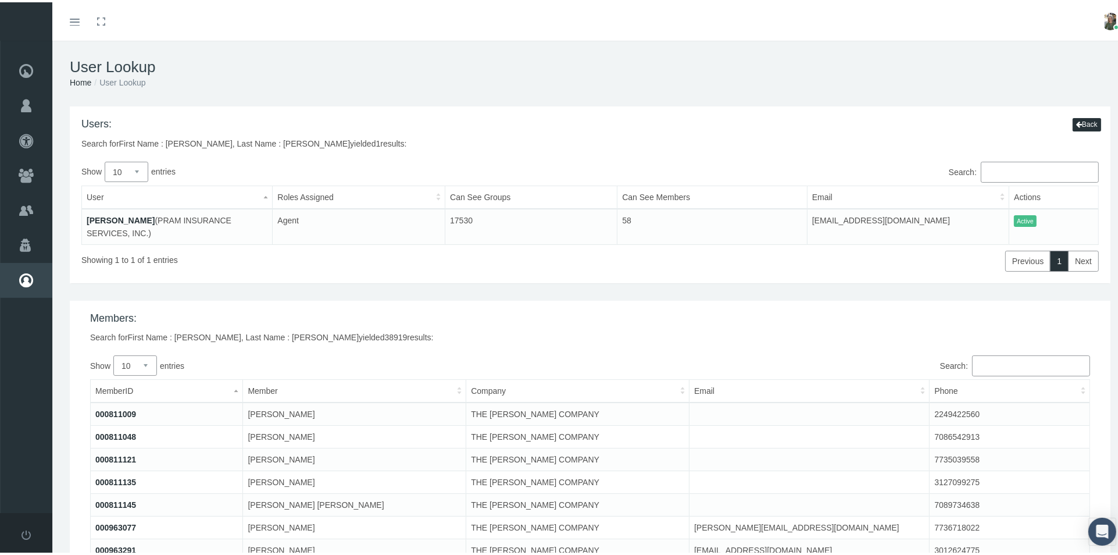
click at [103, 213] on link "[PERSON_NAME]" at bounding box center [121, 217] width 68 height 9
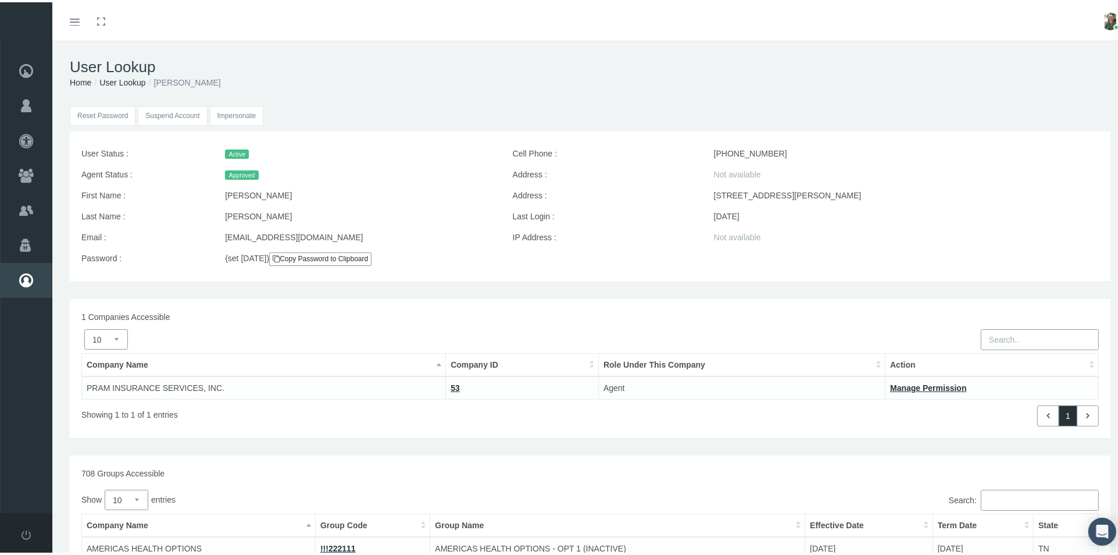
click at [235, 109] on input "Impersonate" at bounding box center [237, 113] width 54 height 19
